Goal: Information Seeking & Learning: Learn about a topic

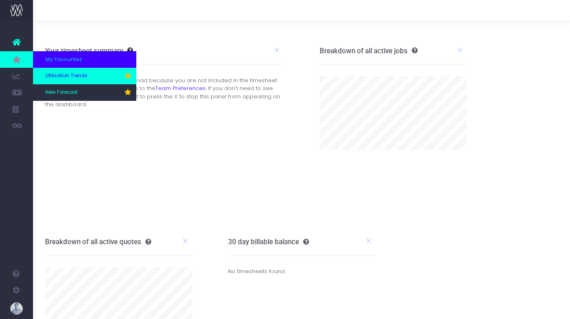
click at [68, 74] on span "Utilisation Trends" at bounding box center [66, 75] width 42 height 7
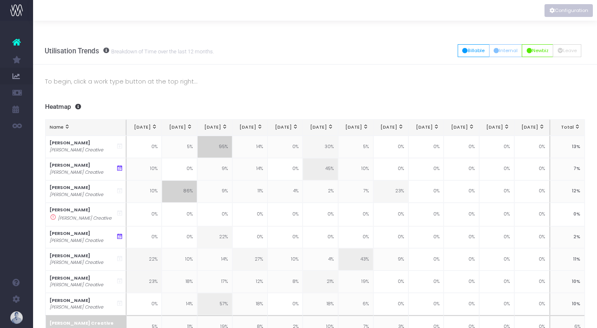
click at [568, 10] on button "Configuration" at bounding box center [568, 10] width 48 height 13
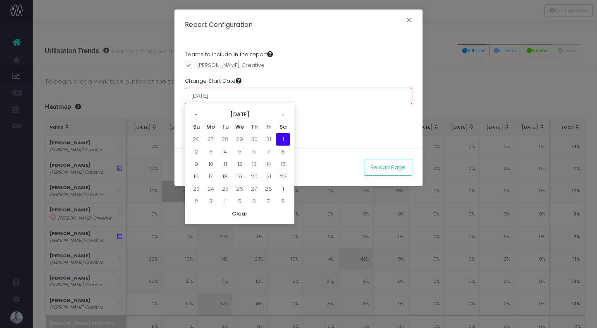
click at [215, 97] on input "01 February 2025" at bounding box center [298, 96] width 227 height 17
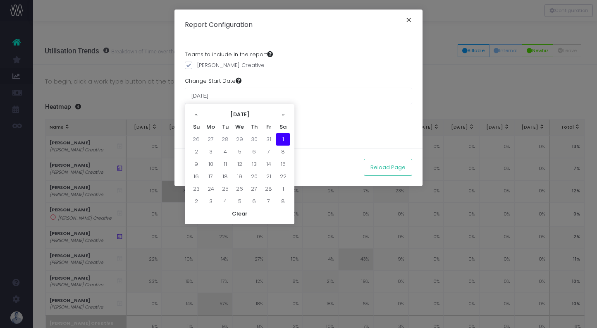
click at [405, 25] on button "×" at bounding box center [408, 20] width 17 height 13
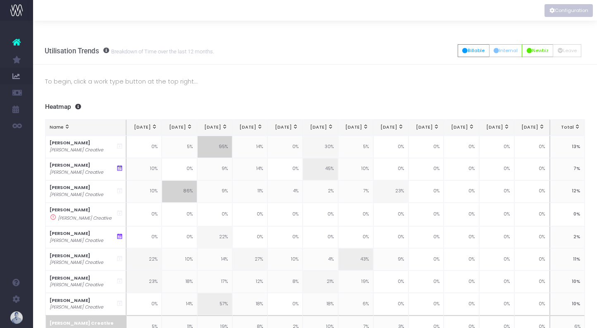
scroll to position [0, 1]
click at [559, 12] on button "Configuration" at bounding box center [568, 10] width 48 height 13
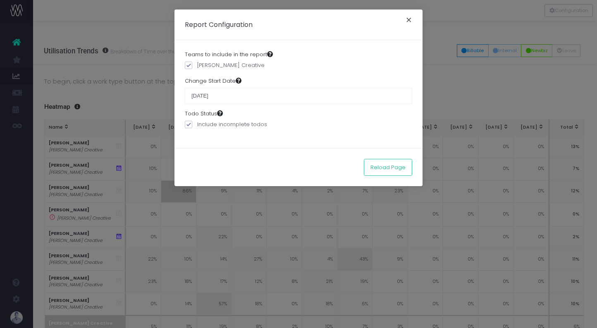
click at [411, 23] on button "×" at bounding box center [408, 20] width 17 height 13
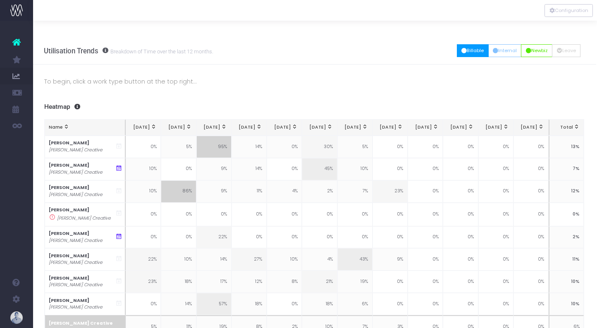
click at [461, 51] on icon "button" at bounding box center [463, 51] width 5 height 0
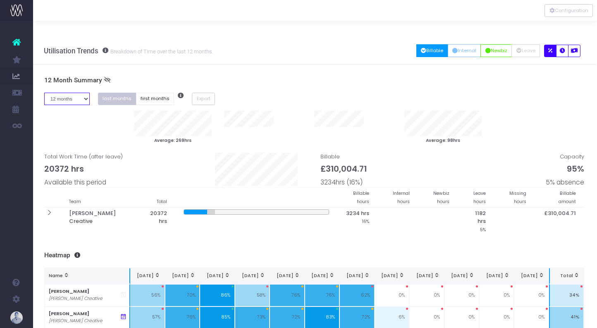
click at [69, 93] on select "1 month 2 months 3 months 4 months 5 months 6 months 7 months 8 months 9 months…" at bounding box center [66, 99] width 45 height 13
select select "seven"
click at [44, 93] on select "1 month 2 months 3 months 4 months 5 months 6 months 7 months 8 months 9 months…" at bounding box center [66, 99] width 45 height 13
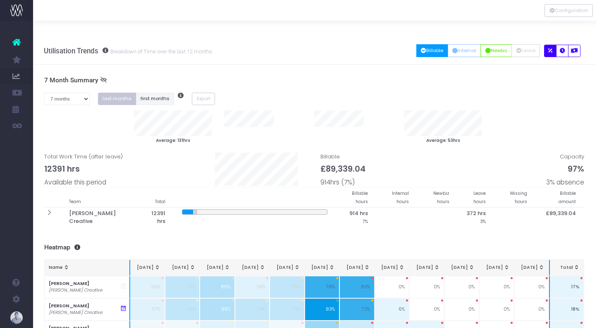
click at [155, 93] on button "first months" at bounding box center [155, 99] width 38 height 13
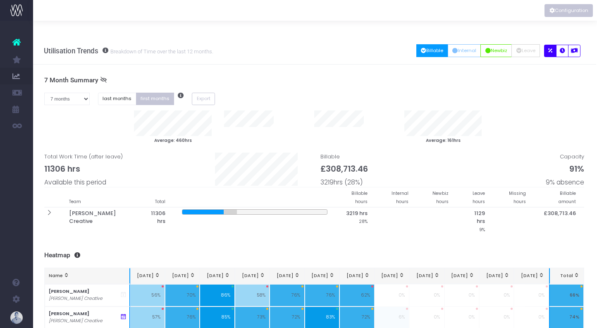
click at [566, 14] on button "Configuration" at bounding box center [568, 10] width 48 height 13
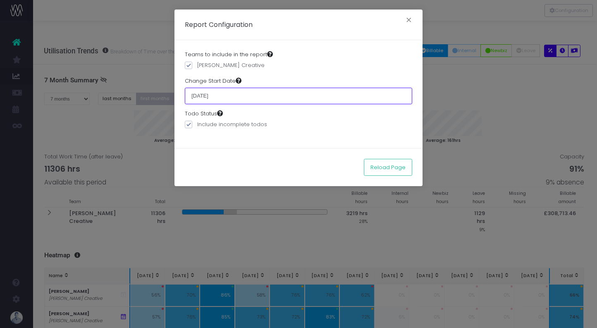
click at [211, 98] on input "01 February 2025" at bounding box center [298, 96] width 227 height 17
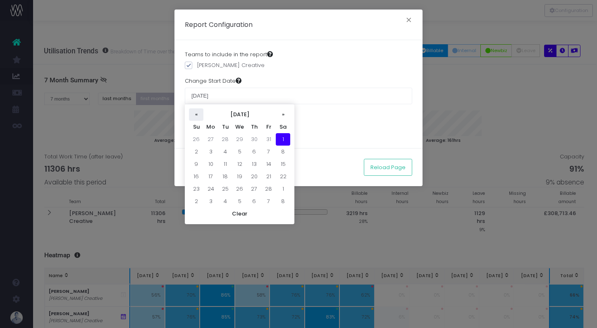
click at [197, 115] on th "«" at bounding box center [196, 114] width 14 height 12
click at [238, 140] on td "1" at bounding box center [239, 139] width 14 height 12
type input "[DATE]"
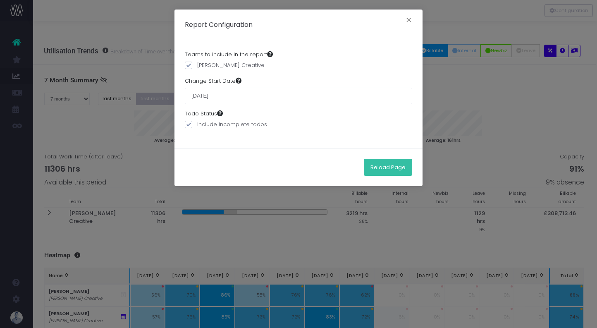
click at [385, 169] on button "Reload Page" at bounding box center [388, 167] width 48 height 17
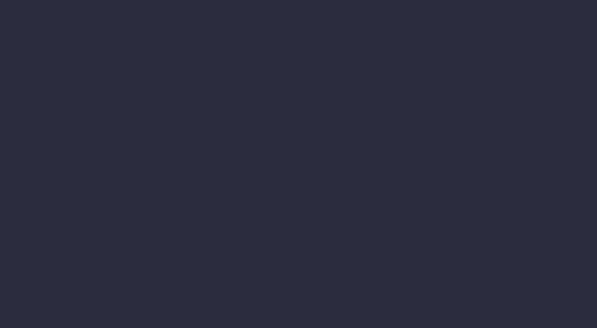
scroll to position [0, 1]
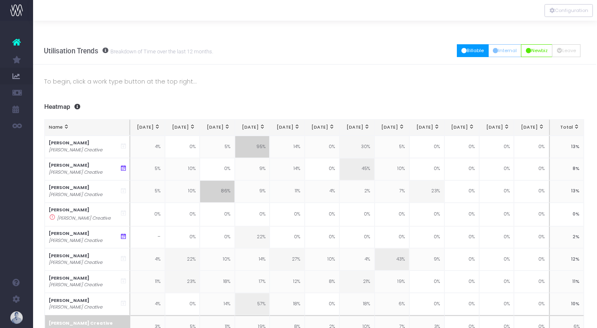
click at [477, 44] on button "Billable" at bounding box center [473, 50] width 32 height 13
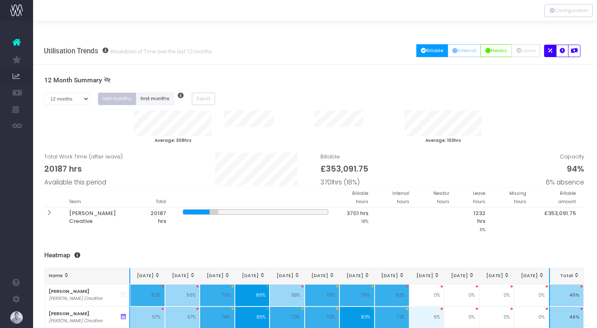
click at [162, 93] on button "first months" at bounding box center [155, 99] width 38 height 13
click at [113, 93] on button "last months" at bounding box center [117, 99] width 38 height 13
click at [139, 93] on button "first months" at bounding box center [155, 99] width 38 height 13
click at [121, 93] on button "last months" at bounding box center [117, 99] width 38 height 13
click at [143, 93] on button "first months" at bounding box center [155, 99] width 38 height 13
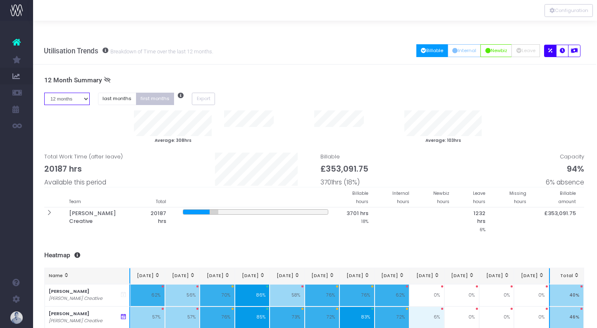
click at [69, 93] on select "1 month 2 months 3 months 4 months 5 months 6 months 7 months 8 months 9 months…" at bounding box center [66, 99] width 45 height 13
select select "seven"
click at [44, 93] on select "1 month 2 months 3 months 4 months 5 months 6 months 7 months 8 months 9 months…" at bounding box center [66, 99] width 45 height 13
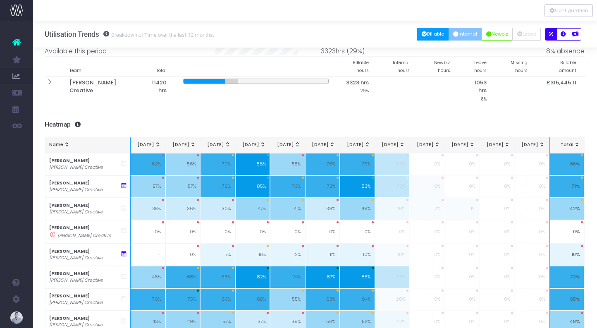
scroll to position [98, 0]
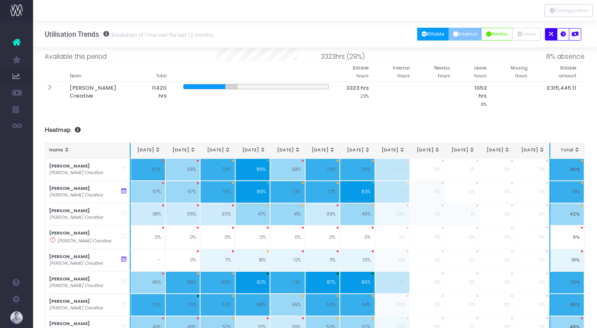
click at [461, 35] on button "Internal" at bounding box center [464, 34] width 33 height 13
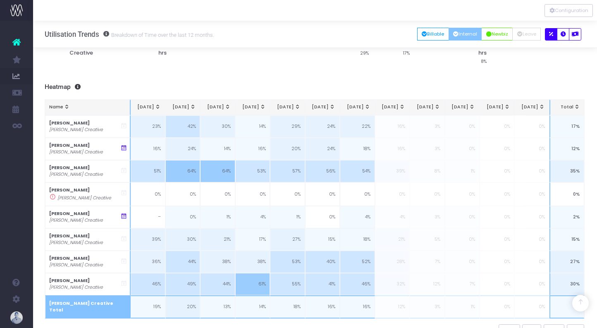
scroll to position [147, 0]
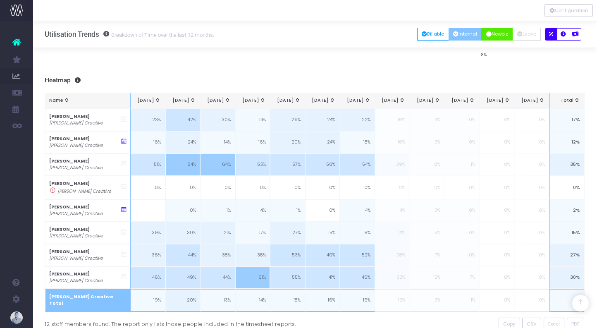
click at [502, 35] on button "Newbiz" at bounding box center [496, 34] width 31 height 13
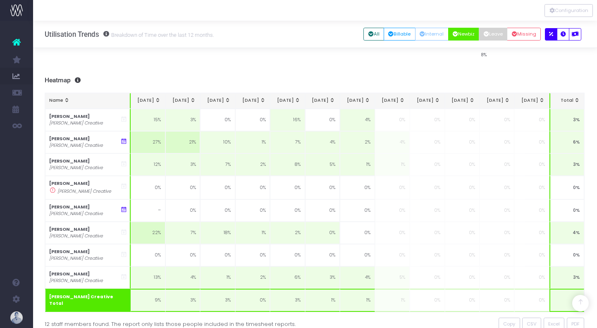
click at [497, 35] on button "Leave" at bounding box center [492, 34] width 29 height 13
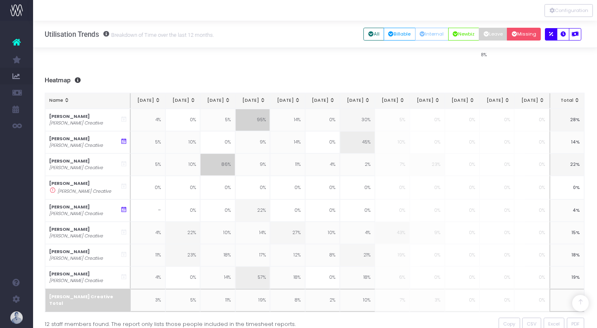
click at [524, 35] on button "Missing" at bounding box center [523, 34] width 34 height 13
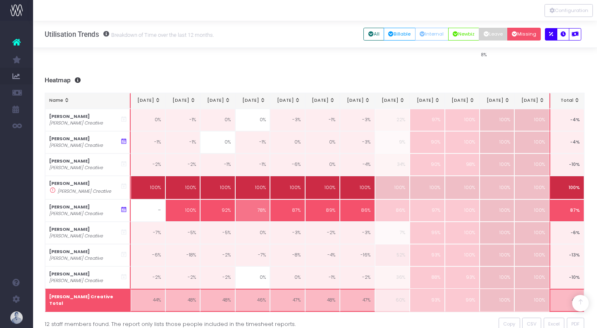
click at [501, 35] on button "Leave" at bounding box center [492, 34] width 29 height 13
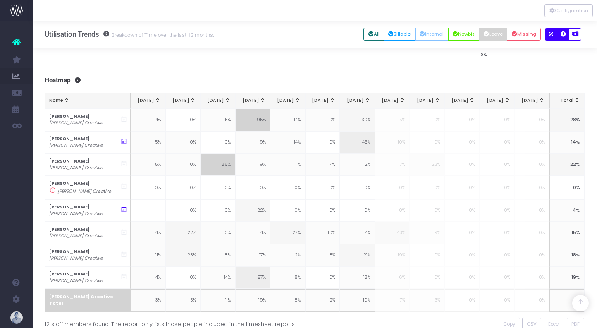
click at [561, 34] on icon "button" at bounding box center [562, 34] width 5 height 0
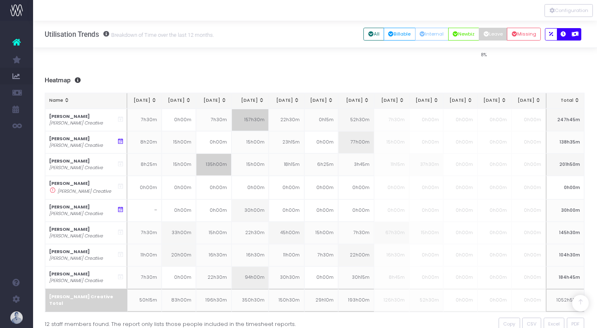
click at [574, 34] on icon "button" at bounding box center [574, 34] width 7 height 0
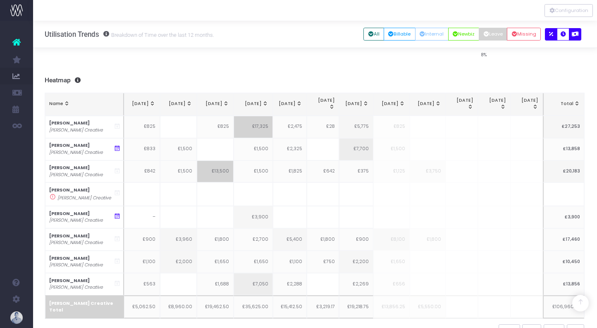
click at [551, 34] on icon "button" at bounding box center [551, 34] width 4 height 0
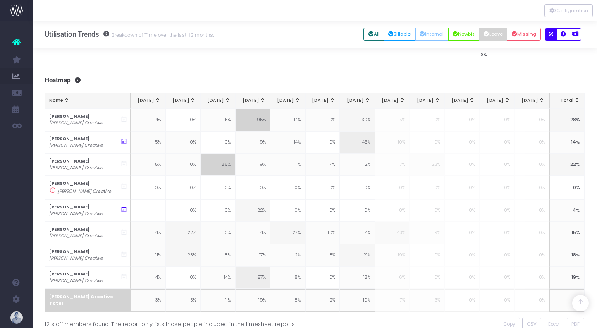
click at [512, 76] on h3 "Heatmap" at bounding box center [315, 80] width 540 height 8
